Goal: Information Seeking & Learning: Learn about a topic

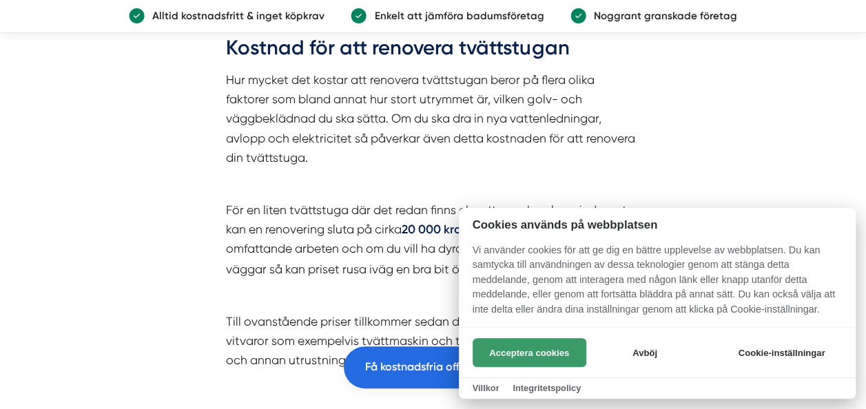
click at [513, 355] on button "Acceptera cookies" at bounding box center [530, 352] width 114 height 29
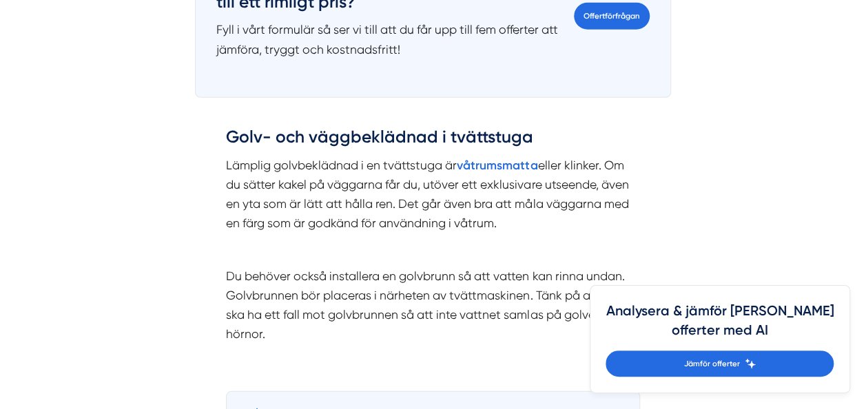
scroll to position [1837, 0]
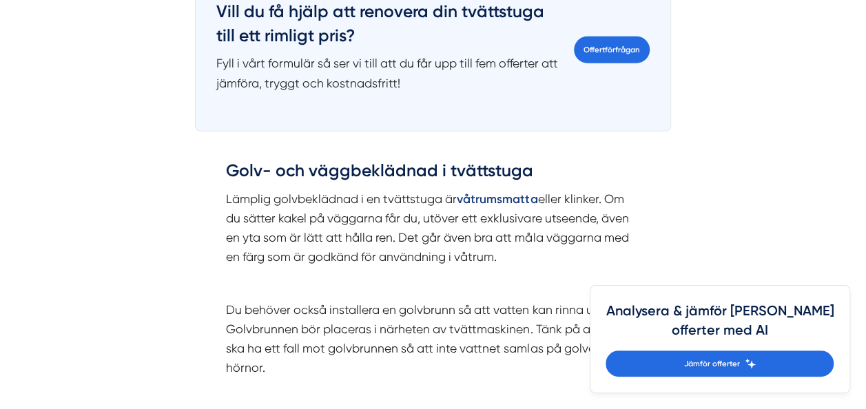
click at [475, 198] on strong "våtrumsmatta" at bounding box center [497, 199] width 81 height 14
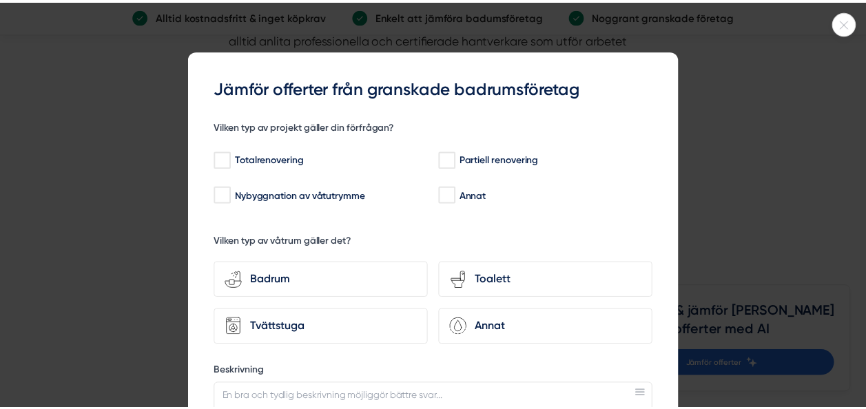
scroll to position [3031, 0]
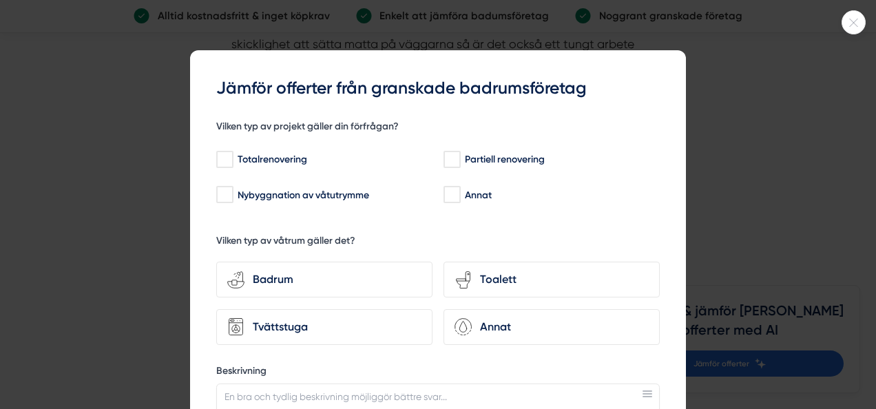
click at [727, 127] on div at bounding box center [438, 204] width 876 height 409
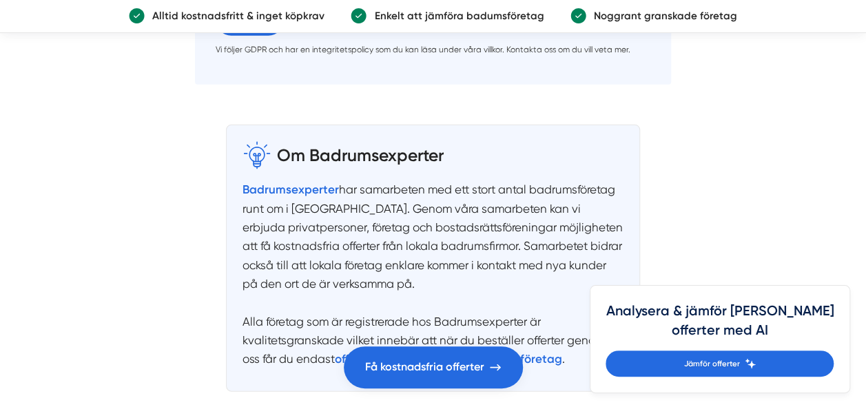
scroll to position [3858, 0]
